Goal: Obtain resource: Download file/media

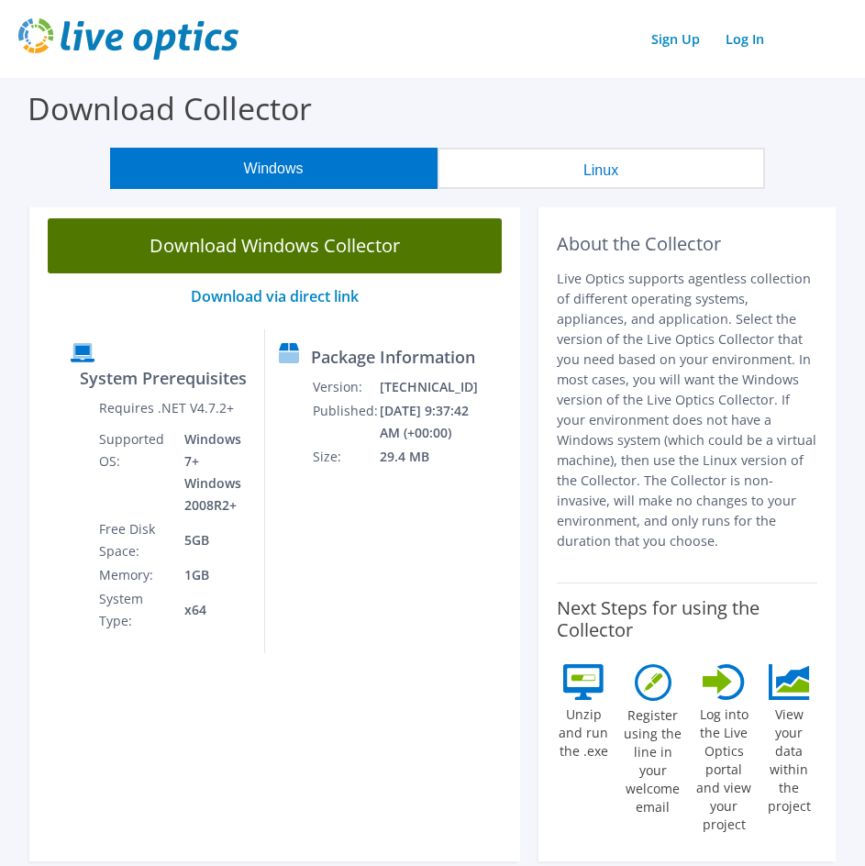
click at [224, 249] on link "Download Windows Collector" at bounding box center [275, 245] width 454 height 55
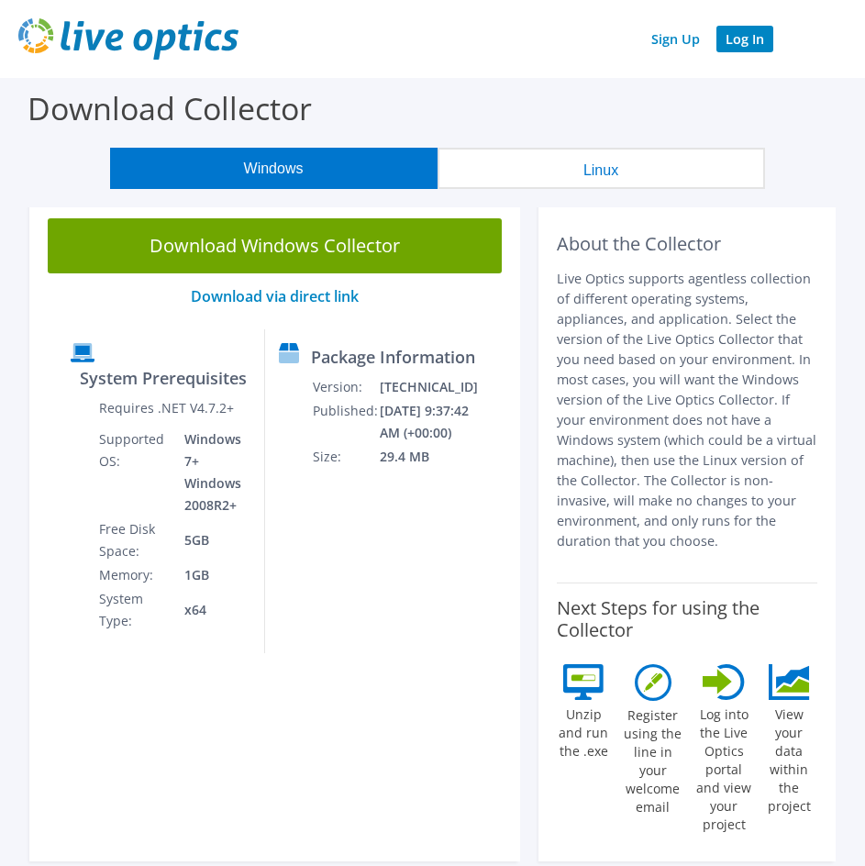
click at [740, 38] on link "Log In" at bounding box center [744, 39] width 57 height 27
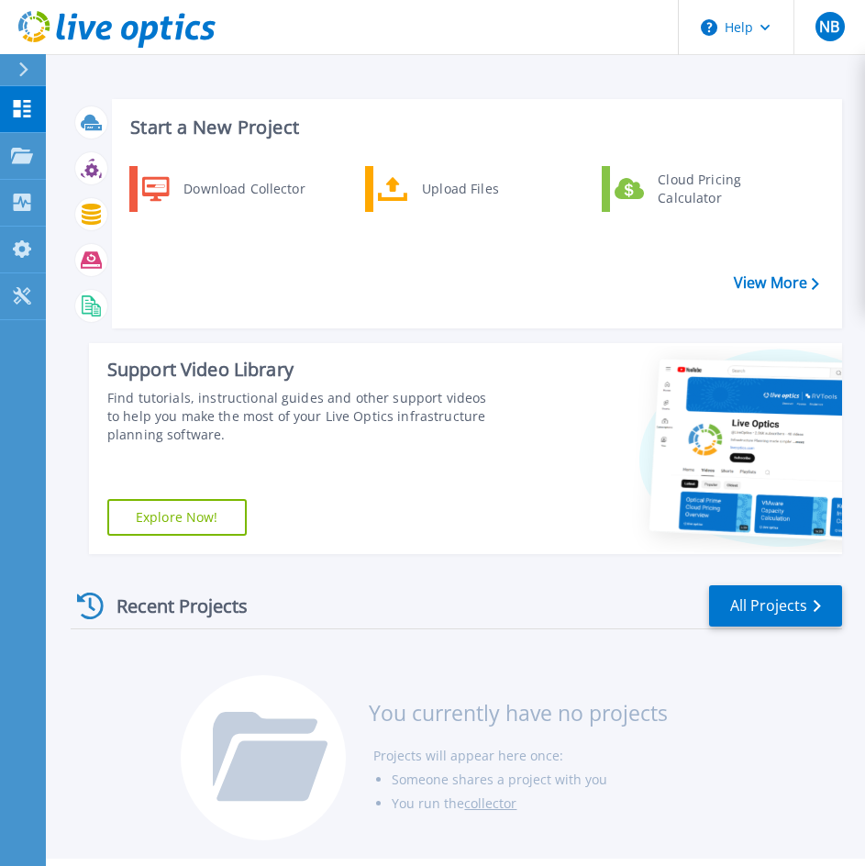
click at [21, 64] on icon at bounding box center [23, 69] width 9 height 15
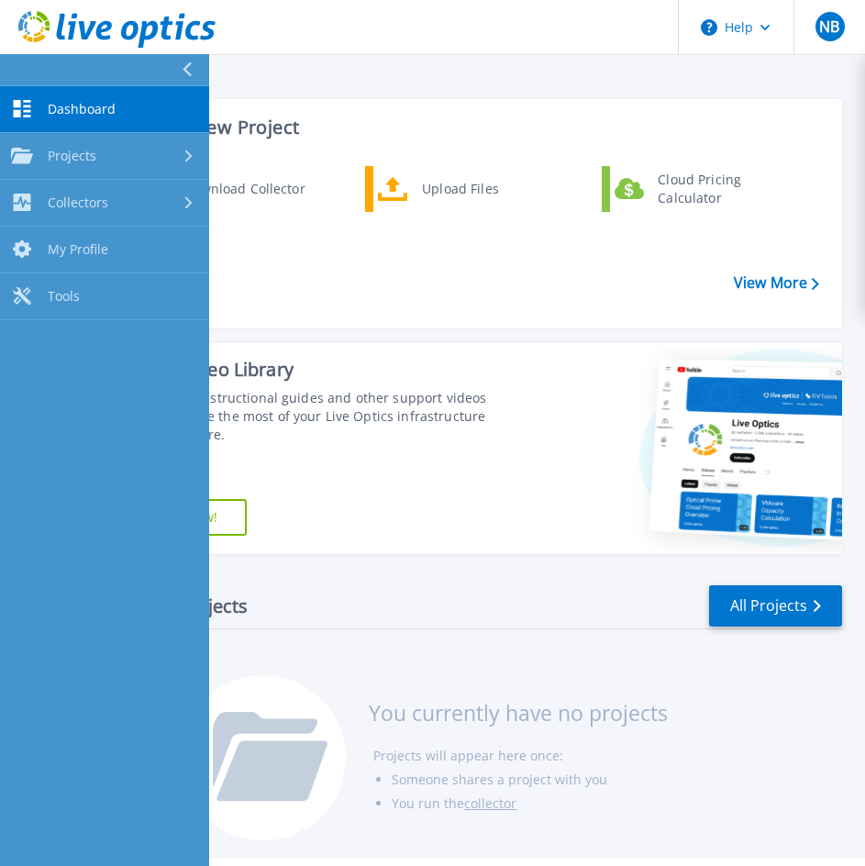
click at [185, 69] on icon at bounding box center [187, 69] width 9 height 15
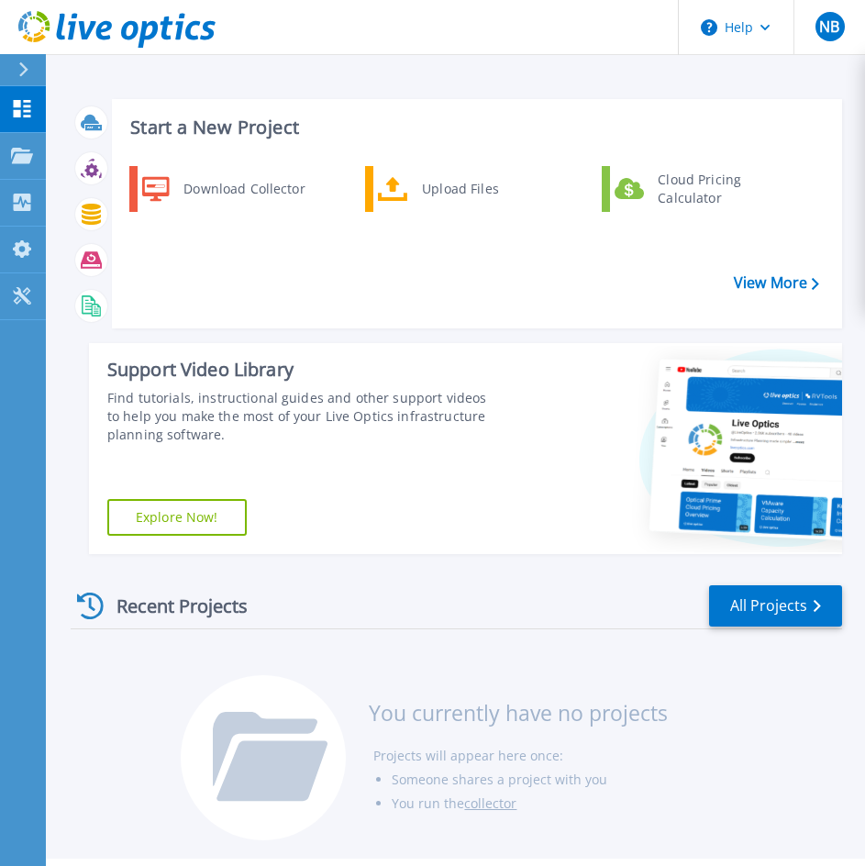
click at [498, 338] on div "Start a New Project Download Collector Upload Files Cloud Pricing Calculator Vi…" at bounding box center [456, 326] width 771 height 484
click at [22, 194] on icon at bounding box center [22, 202] width 17 height 17
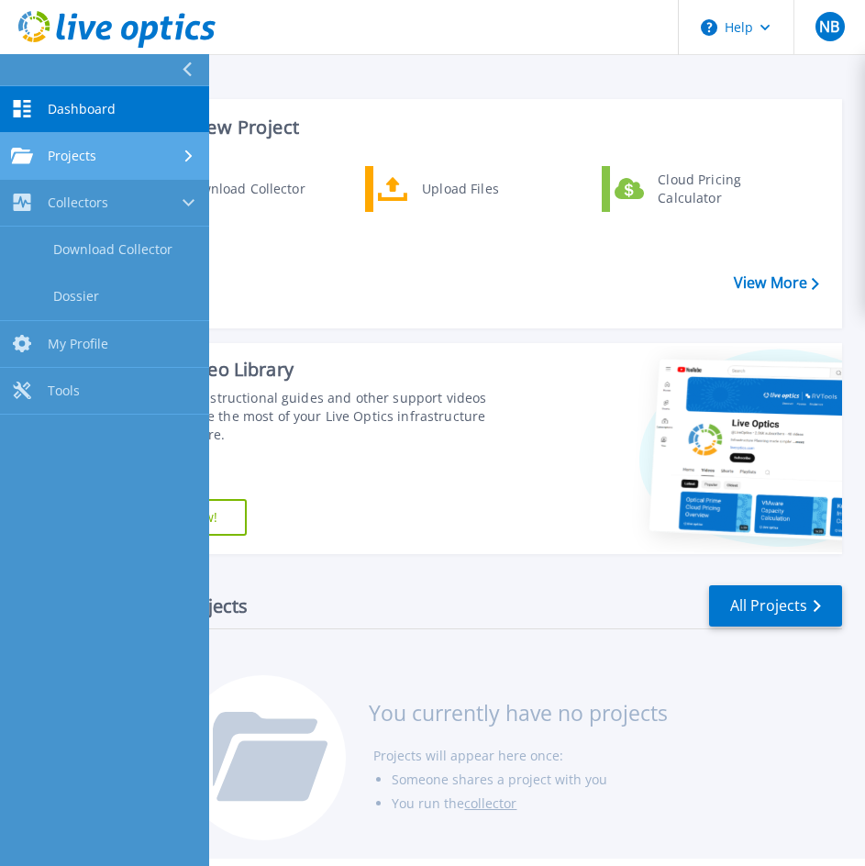
click at [71, 161] on span "Projects" at bounding box center [72, 156] width 49 height 17
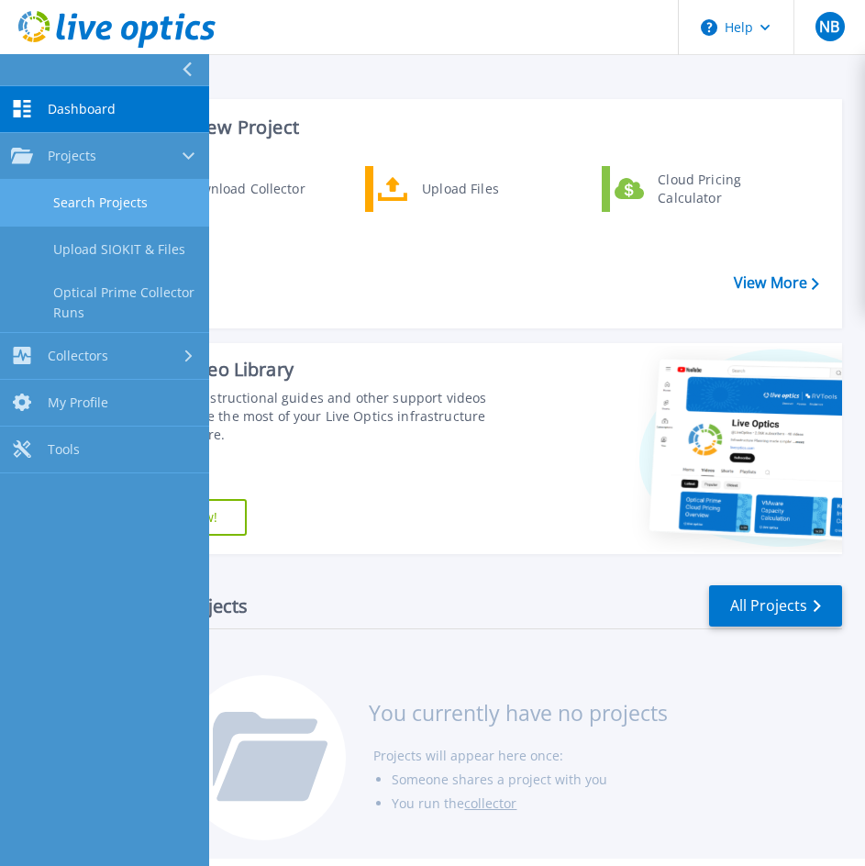
click at [79, 214] on link "Search Projects" at bounding box center [104, 203] width 209 height 47
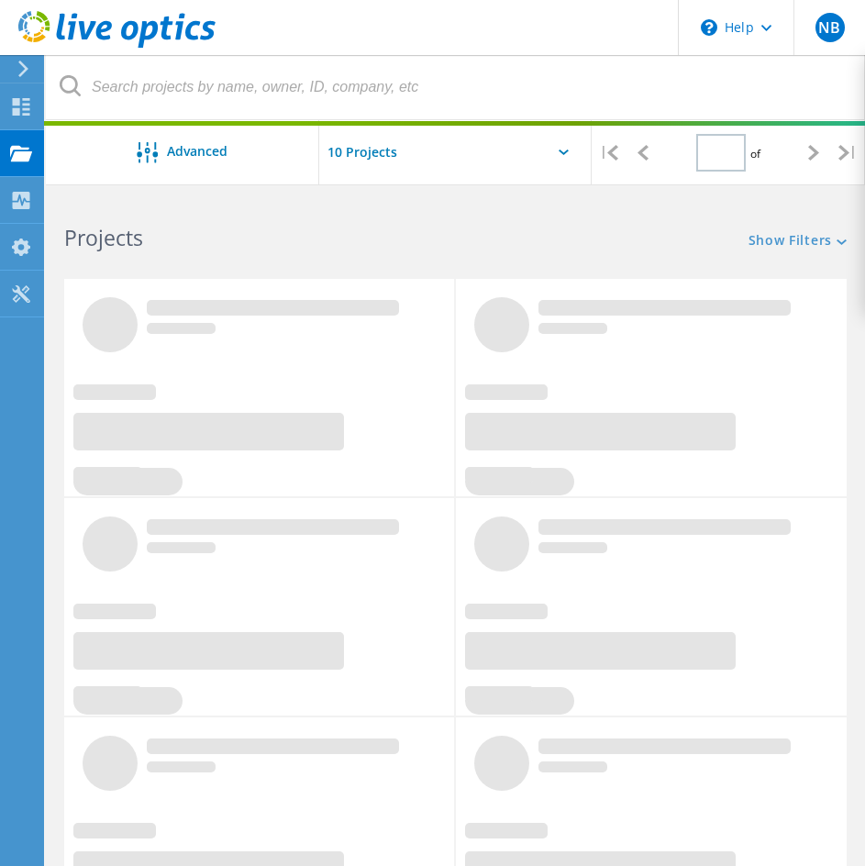
type input "1"
